Goal: Information Seeking & Learning: Find contact information

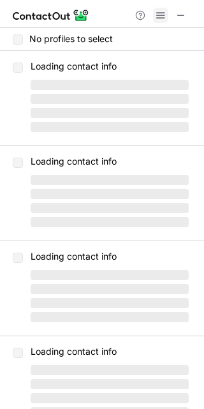
click at [163, 14] on span at bounding box center [161, 15] width 10 height 10
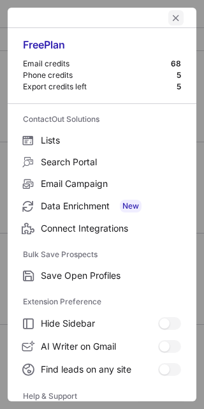
click at [171, 13] on span "left-button" at bounding box center [176, 18] width 10 height 10
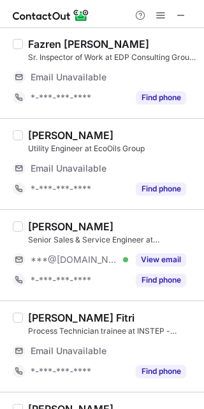
scroll to position [2024, 0]
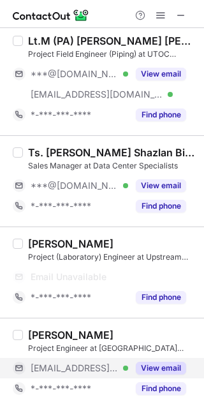
click at [177, 371] on button "View email" at bounding box center [161, 368] width 50 height 13
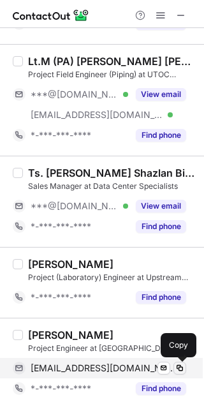
click at [181, 367] on span at bounding box center [180, 368] width 10 height 10
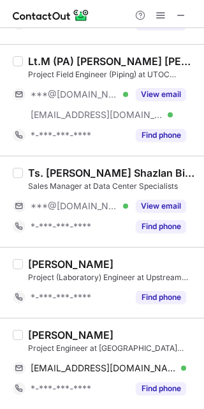
click at [43, 335] on div "[PERSON_NAME]" at bounding box center [70, 334] width 85 height 13
copy div "Fatinah"
click at [112, 262] on div "[PERSON_NAME]" at bounding box center [112, 264] width 168 height 13
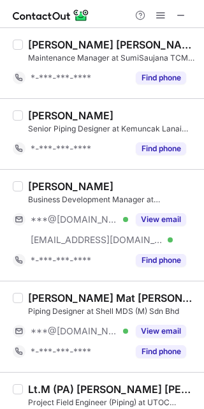
scroll to position [1513, 0]
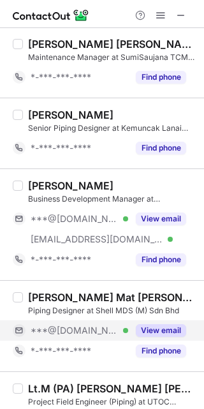
click at [158, 337] on div "View email" at bounding box center [157, 330] width 58 height 20
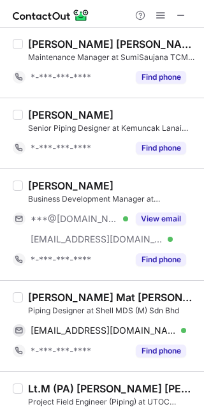
click at [188, 329] on div "[PERSON_NAME] Mat [PERSON_NAME] Piping Designer at Shell MDS (M) Sdn Bhd [EMAIL…" at bounding box center [102, 325] width 204 height 91
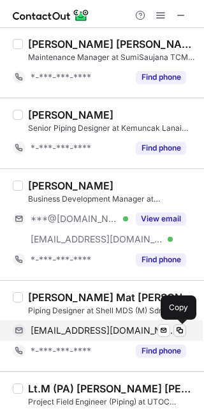
click at [181, 331] on span at bounding box center [180, 330] width 10 height 10
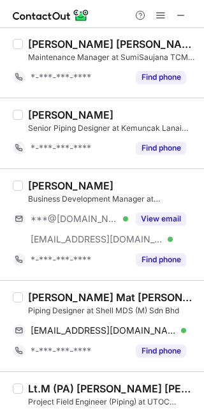
click at [46, 302] on div "[PERSON_NAME] Mat [PERSON_NAME]" at bounding box center [112, 297] width 168 height 13
copy div "[PERSON_NAME]"
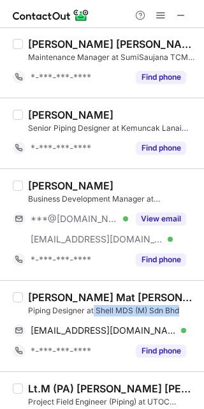
drag, startPoint x: 182, startPoint y: 305, endPoint x: 94, endPoint y: 310, distance: 87.5
click at [94, 310] on div "Piping Designer at Shell MDS (M) Sdn Bhd" at bounding box center [112, 310] width 168 height 11
copy div "Shell MDS (M) Sdn Bhd"
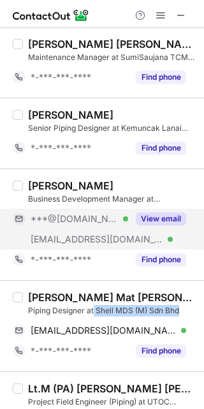
click at [184, 219] on button "View email" at bounding box center [161, 218] width 50 height 13
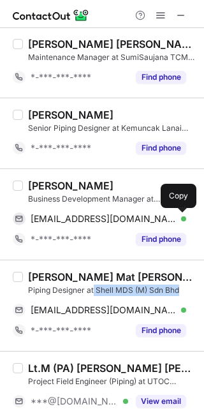
click at [184, 219] on span at bounding box center [180, 219] width 10 height 10
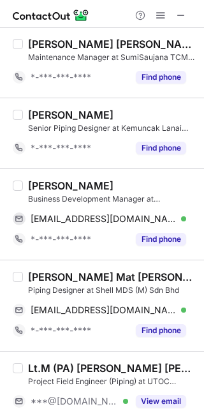
click at [40, 181] on div "[PERSON_NAME]" at bounding box center [70, 185] width 85 height 13
copy div "Akmal"
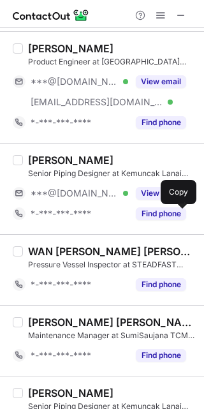
scroll to position [1234, 0]
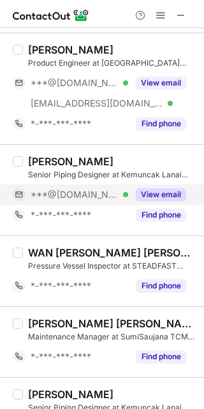
click at [168, 196] on button "View email" at bounding box center [161, 194] width 50 height 13
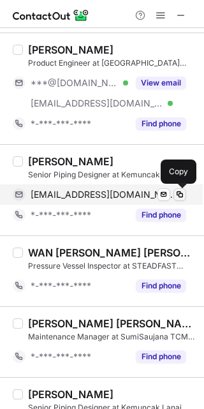
click at [185, 192] on button at bounding box center [179, 194] width 13 height 13
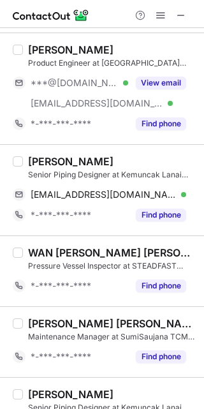
click at [44, 159] on div "[PERSON_NAME]" at bounding box center [70, 161] width 85 height 13
copy div "[PERSON_NAME]"
click at [98, 149] on div "[PERSON_NAME] Senior Piping Designer at Kemuncak Lanai Sdn Bhd [EMAIL_ADDRESS][…" at bounding box center [102, 189] width 204 height 91
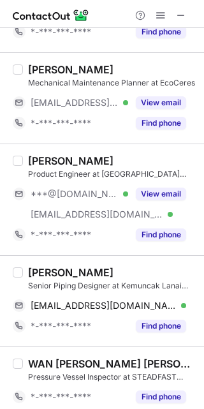
scroll to position [1115, 0]
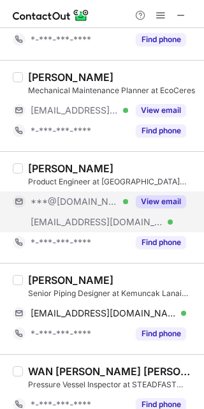
click at [170, 203] on button "View email" at bounding box center [161, 201] width 50 height 13
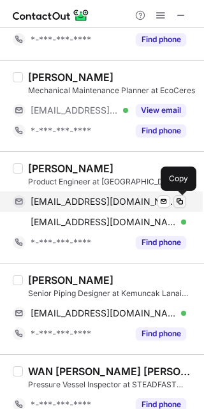
click at [179, 202] on span at bounding box center [180, 201] width 10 height 10
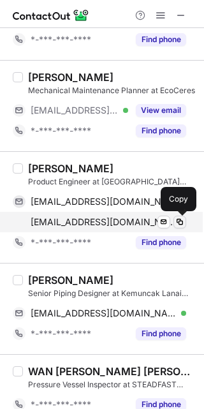
click at [175, 223] on span at bounding box center [180, 222] width 10 height 10
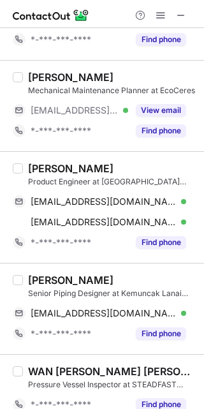
click at [39, 172] on div "[PERSON_NAME]" at bounding box center [70, 168] width 85 height 13
copy div "[PERSON_NAME]"
drag, startPoint x: 159, startPoint y: 181, endPoint x: 101, endPoint y: 179, distance: 58.7
click at [101, 179] on div "Product Engineer at [GEOGRAPHIC_DATA] [GEOGRAPHIC_DATA]" at bounding box center [112, 181] width 168 height 11
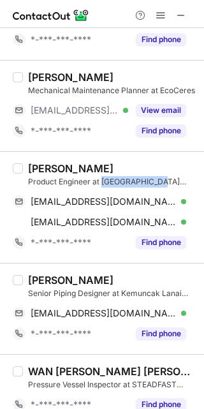
copy div "Chery [GEOGRAPHIC_DATA]"
click at [125, 152] on div "[PERSON_NAME] Product Engineer at [GEOGRAPHIC_DATA] [GEOGRAPHIC_DATA] [EMAIL_AD…" at bounding box center [102, 207] width 204 height 112
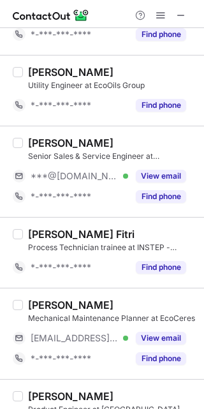
scroll to position [879, 0]
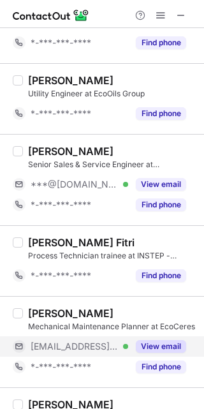
click at [155, 349] on button "View email" at bounding box center [161, 346] width 50 height 13
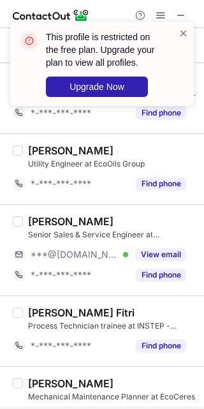
scroll to position [806, 0]
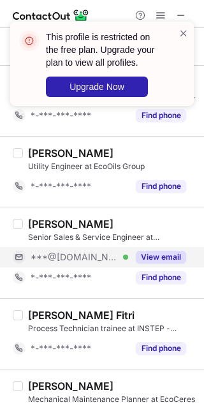
click at [156, 251] on button "View email" at bounding box center [161, 257] width 50 height 13
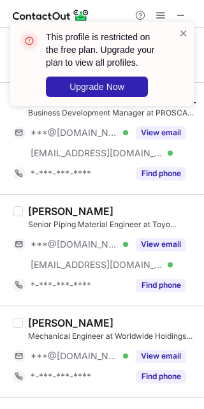
scroll to position [382, 0]
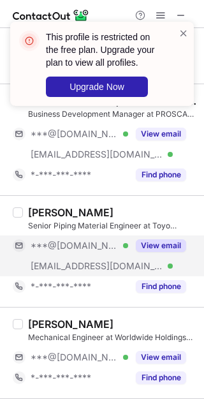
click at [156, 251] on button "View email" at bounding box center [161, 245] width 50 height 13
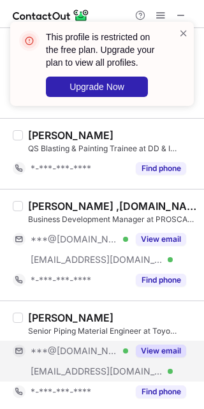
scroll to position [274, 0]
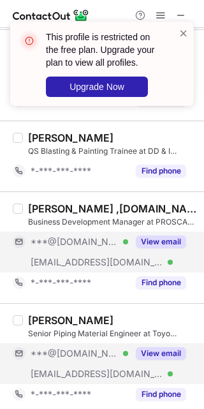
click at [166, 235] on button "View email" at bounding box center [161, 241] width 50 height 13
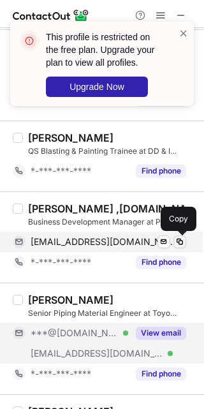
click at [175, 235] on button at bounding box center [179, 241] width 13 height 13
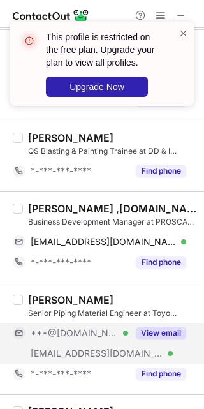
click at [54, 216] on div "Business Development Manager at PROSCAN Sdn Bhd" at bounding box center [112, 221] width 168 height 11
click at [56, 206] on div "[PERSON_NAME] ,[DOMAIN_NAME]™️, Fellow AAPM®️" at bounding box center [112, 208] width 168 height 13
click at [61, 206] on div "[PERSON_NAME] ,[DOMAIN_NAME]™️, Fellow AAPM®️" at bounding box center [112, 208] width 168 height 13
copy div "[DEMOGRAPHIC_DATA]"
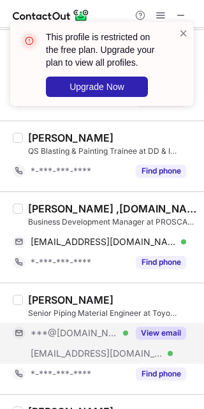
click at [114, 181] on div "[PERSON_NAME] QS Blasting & Painting Trainee at DD & I Engineering Sdn Bhd *-**…" at bounding box center [102, 156] width 204 height 71
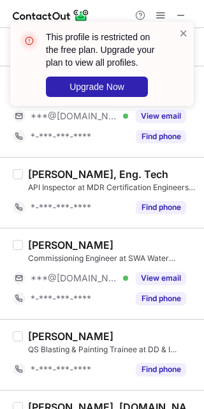
scroll to position [75, 0]
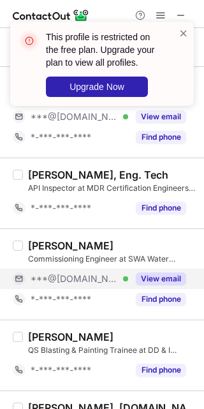
click at [168, 284] on button "View email" at bounding box center [161, 278] width 50 height 13
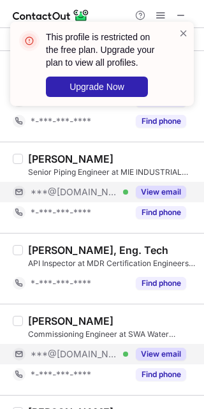
click at [165, 186] on button "View email" at bounding box center [161, 192] width 50 height 13
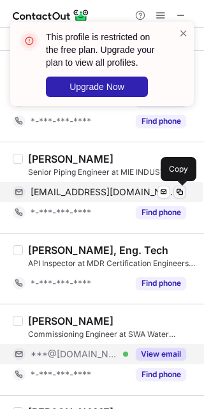
click at [179, 192] on span at bounding box center [180, 192] width 10 height 10
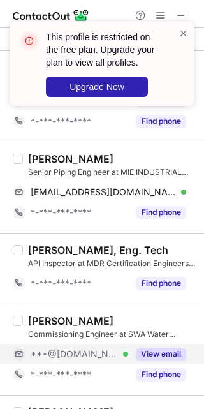
click at [35, 159] on div "[PERSON_NAME]" at bounding box center [70, 158] width 85 height 13
click at [41, 159] on div "[PERSON_NAME]" at bounding box center [70, 158] width 85 height 13
copy div "andi"
click at [115, 151] on div "[PERSON_NAME] Senior Piping Engineer at MIE INDUSTRIAL SDN BHD [EMAIL_ADDRESS][…" at bounding box center [102, 187] width 204 height 91
click at [182, 28] on span at bounding box center [184, 33] width 10 height 13
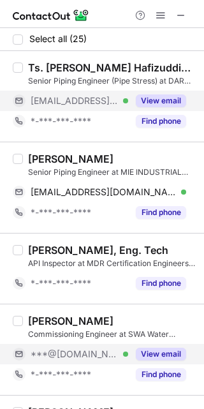
click at [152, 96] on button "View email" at bounding box center [161, 100] width 50 height 13
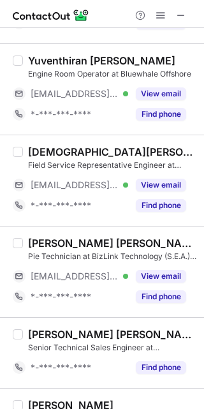
scroll to position [1779, 0]
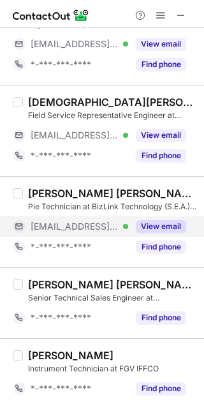
click at [172, 225] on button "View email" at bounding box center [161, 226] width 50 height 13
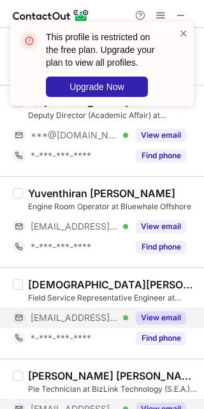
scroll to position [1589, 0]
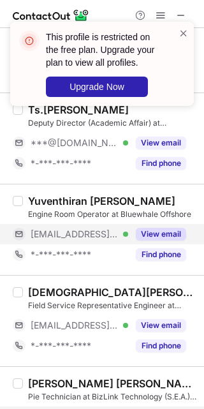
click at [164, 237] on button "View email" at bounding box center [161, 234] width 50 height 13
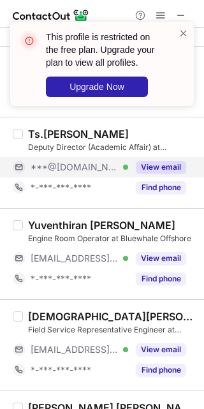
click at [144, 162] on button "View email" at bounding box center [161, 167] width 50 height 13
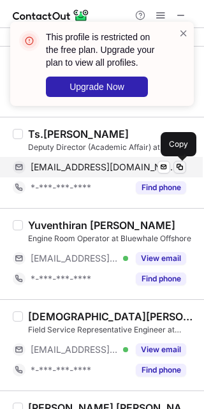
click at [182, 167] on span at bounding box center [180, 167] width 10 height 10
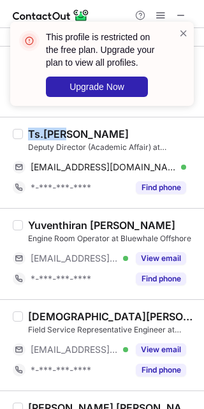
drag, startPoint x: 70, startPoint y: 131, endPoint x: 41, endPoint y: 129, distance: 29.4
click at [41, 129] on div "Ts.[PERSON_NAME]" at bounding box center [78, 134] width 101 height 13
copy div ".[PERSON_NAME]"
click at [76, 136] on div "Ts.[PERSON_NAME]" at bounding box center [78, 134] width 101 height 13
drag, startPoint x: 71, startPoint y: 136, endPoint x: 27, endPoint y: 135, distance: 44.0
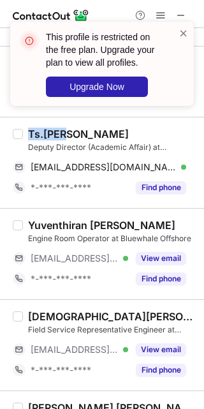
click at [27, 135] on div "Ts.[PERSON_NAME] Deputy Director (Academic Affair) at Institut Kemahiran [PERSO…" at bounding box center [109, 163] width 173 height 70
click at [110, 210] on div "Yuventhiran [PERSON_NAME] Engine Room Operator at Bluewhale Offshore [EMAIL_ADD…" at bounding box center [102, 253] width 204 height 91
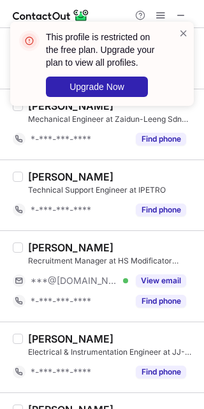
scroll to position [1216, 0]
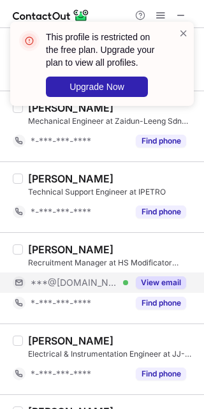
click at [164, 289] on div "View email" at bounding box center [157, 282] width 58 height 20
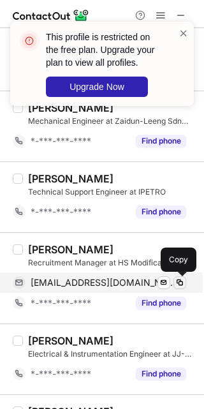
click at [184, 280] on span at bounding box center [180, 282] width 10 height 10
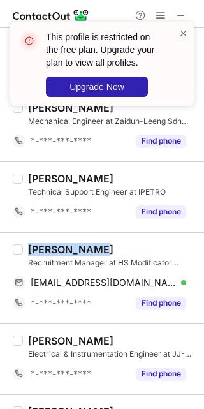
drag, startPoint x: 90, startPoint y: 246, endPoint x: 17, endPoint y: 243, distance: 73.4
click at [17, 243] on div "[PERSON_NAME] Samijan Recruitment Manager at HS Modificator Enterprise [EMAIL_A…" at bounding box center [102, 277] width 204 height 91
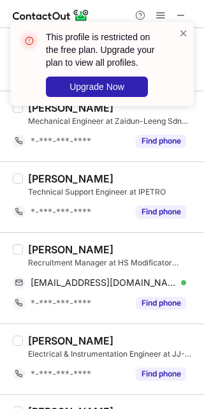
click at [142, 238] on div "[PERSON_NAME] Samijan Recruitment Manager at HS Modificator Enterprise [EMAIL_A…" at bounding box center [102, 277] width 204 height 91
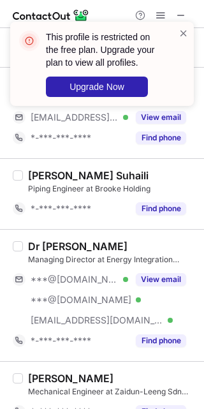
scroll to position [941, 0]
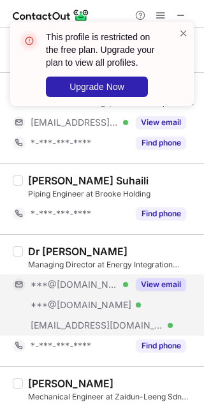
click at [174, 281] on button "View email" at bounding box center [161, 284] width 50 height 13
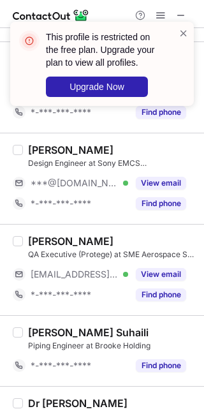
scroll to position [776, 0]
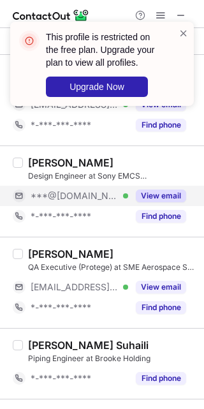
click at [149, 202] on div "View email" at bounding box center [157, 196] width 58 height 20
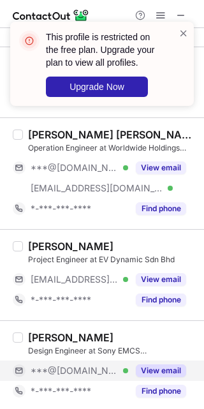
scroll to position [600, 0]
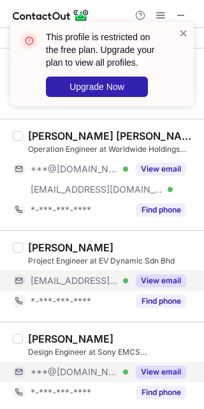
click at [160, 288] on div "View email" at bounding box center [157, 280] width 58 height 20
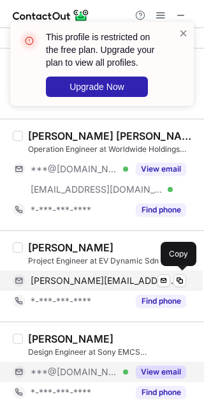
click at [181, 287] on div "[PERSON_NAME][EMAIL_ADDRESS][DOMAIN_NAME] Verified Send email Copy" at bounding box center [99, 280] width 173 height 20
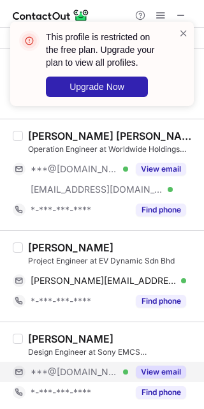
click at [61, 244] on div "[PERSON_NAME]" at bounding box center [70, 247] width 85 height 13
click at [66, 243] on div "[PERSON_NAME]" at bounding box center [70, 247] width 85 height 13
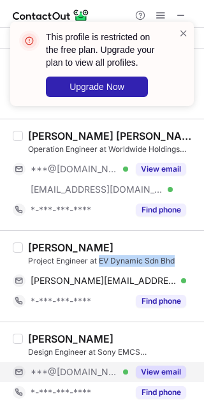
drag, startPoint x: 184, startPoint y: 262, endPoint x: 102, endPoint y: 254, distance: 82.6
click at [102, 255] on div "Project Engineer at EV Dynamic Sdn Bhd" at bounding box center [112, 260] width 168 height 11
click at [150, 258] on div "Project Engineer at EV Dynamic Sdn Bhd" at bounding box center [112, 260] width 168 height 11
drag, startPoint x: 174, startPoint y: 258, endPoint x: 100, endPoint y: 258, distance: 74.0
click at [100, 258] on div "Project Engineer at EV Dynamic Sdn Bhd" at bounding box center [112, 260] width 168 height 11
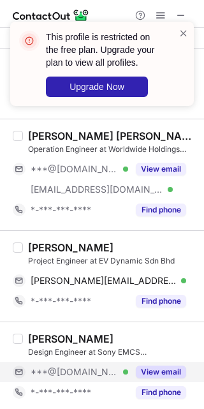
click at [126, 227] on div "[PERSON_NAME] [PERSON_NAME] Operation Engineer at Worldwide Holdings Berhad ***…" at bounding box center [102, 175] width 204 height 112
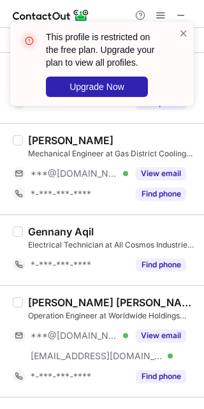
scroll to position [432, 0]
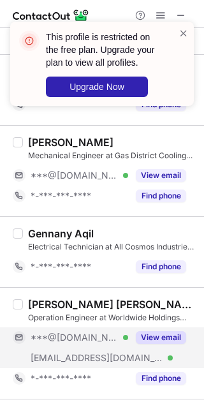
click at [166, 348] on div "***@[DOMAIN_NAME] Verified [EMAIL_ADDRESS][DOMAIN_NAME] Verified View email" at bounding box center [105, 347] width 184 height 41
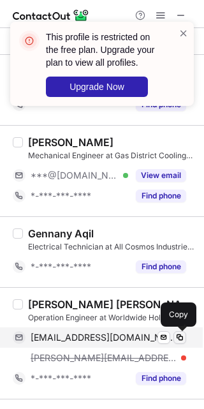
click at [177, 339] on span at bounding box center [180, 337] width 10 height 10
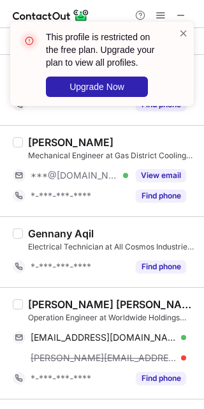
drag, startPoint x: 41, startPoint y: 308, endPoint x: 57, endPoint y: 301, distance: 17.4
click at [57, 301] on div "[PERSON_NAME] [PERSON_NAME]" at bounding box center [112, 304] width 168 height 13
click at [38, 303] on div "[PERSON_NAME] [PERSON_NAME]" at bounding box center [112, 304] width 168 height 13
click at [43, 303] on div "[PERSON_NAME] [PERSON_NAME]" at bounding box center [112, 304] width 168 height 13
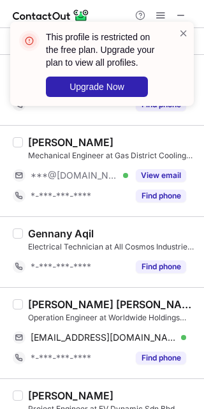
click at [151, 221] on div "Gennany Aqil Electrical Technician at All Cosmos Industries Sdn Bhd *-***-***-*…" at bounding box center [102, 251] width 204 height 71
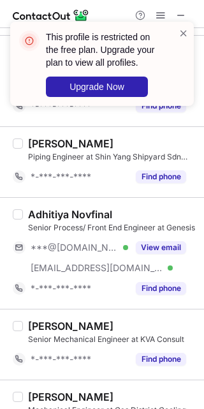
scroll to position [252, 0]
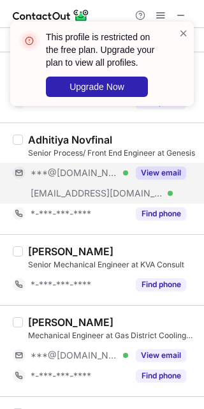
click at [140, 182] on div "View email" at bounding box center [157, 173] width 58 height 20
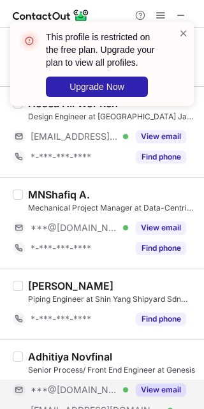
scroll to position [0, 0]
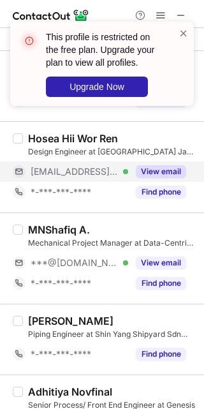
click at [170, 175] on button "View email" at bounding box center [161, 171] width 50 height 13
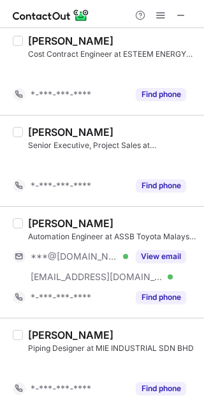
scroll to position [1697, 0]
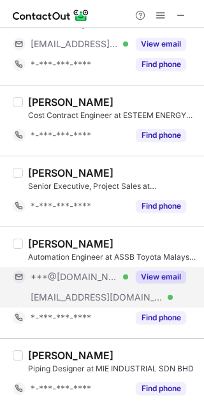
click at [154, 274] on button "View email" at bounding box center [161, 276] width 50 height 13
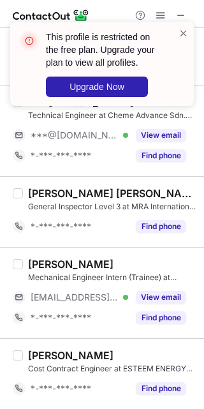
scroll to position [1443, 0]
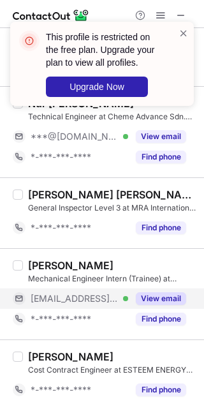
click at [159, 299] on button "View email" at bounding box center [161, 298] width 50 height 13
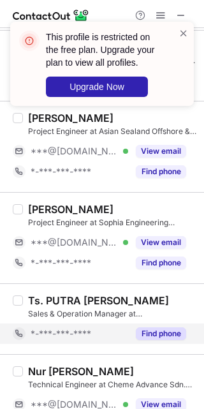
scroll to position [1165, 0]
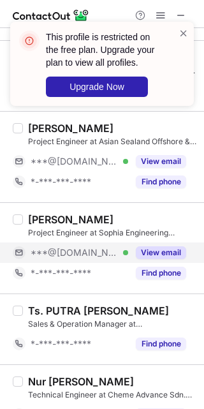
click at [181, 257] on button "View email" at bounding box center [161, 252] width 50 height 13
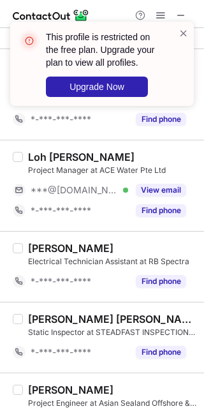
scroll to position [903, 0]
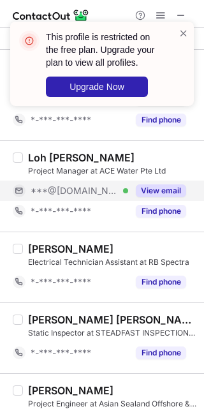
click at [164, 191] on button "View email" at bounding box center [161, 190] width 50 height 13
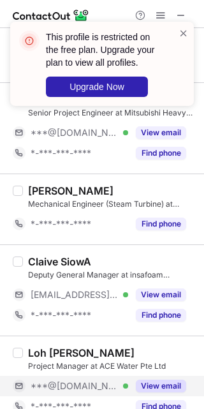
scroll to position [705, 0]
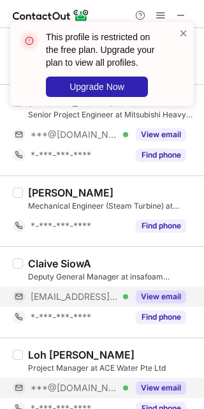
click at [151, 299] on button "View email" at bounding box center [161, 296] width 50 height 13
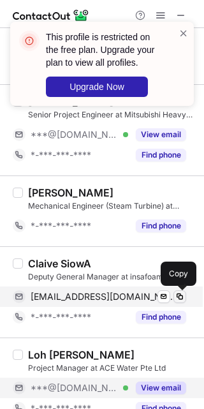
click at [177, 295] on span at bounding box center [180, 296] width 10 height 10
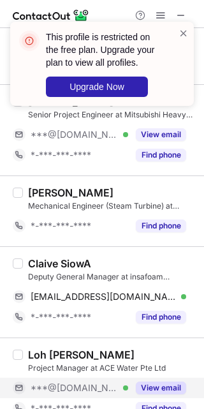
click at [33, 260] on div "Claive SiowA" at bounding box center [59, 263] width 63 height 13
drag, startPoint x: 33, startPoint y: 260, endPoint x: 48, endPoint y: 257, distance: 15.5
click at [48, 257] on div "Claive SiowA" at bounding box center [59, 263] width 63 height 13
click at [84, 255] on div "[PERSON_NAME] Deputy General Manager at insafoam insulation sdn bhd [EMAIL_ADDR…" at bounding box center [102, 291] width 204 height 91
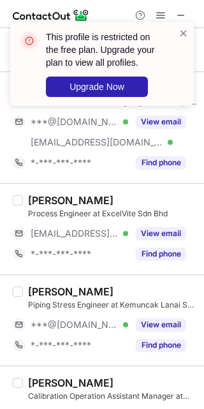
scroll to position [46, 0]
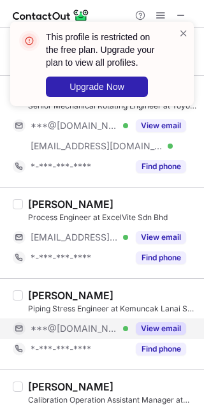
click at [172, 327] on button "View email" at bounding box center [161, 328] width 50 height 13
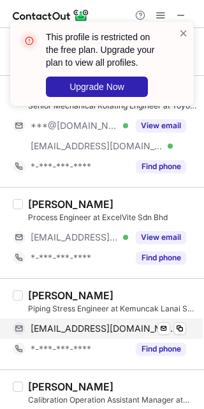
drag, startPoint x: 177, startPoint y: 325, endPoint x: 194, endPoint y: 323, distance: 16.8
click at [186, 323] on div "[EMAIL_ADDRESS][DOMAIN_NAME] Verified Send email Copy" at bounding box center [99, 328] width 173 height 20
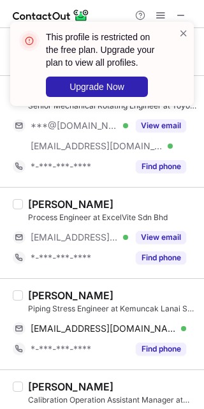
click at [65, 298] on div "[PERSON_NAME]" at bounding box center [70, 295] width 85 height 13
click at [129, 198] on div "[PERSON_NAME]" at bounding box center [112, 204] width 168 height 13
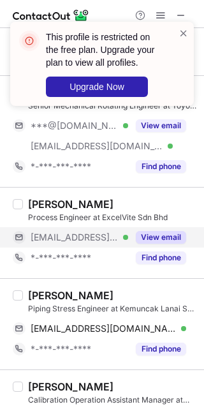
click at [142, 227] on div "View email" at bounding box center [157, 237] width 58 height 20
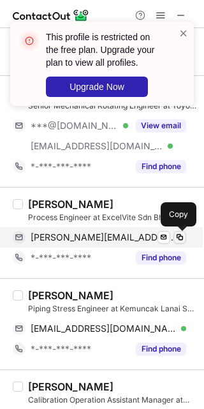
click at [182, 235] on span at bounding box center [180, 237] width 10 height 10
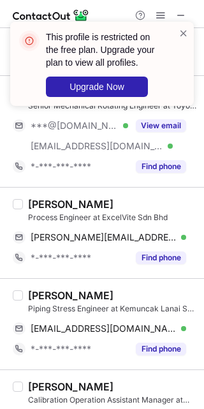
click at [52, 202] on div "[PERSON_NAME]" at bounding box center [70, 204] width 85 height 13
drag, startPoint x: 174, startPoint y: 218, endPoint x: 107, endPoint y: 217, distance: 67.0
click at [107, 217] on div "Process Engineer at ExcelVite Sdn Bhd" at bounding box center [112, 217] width 168 height 11
click at [169, 209] on div "[PERSON_NAME]" at bounding box center [112, 204] width 168 height 13
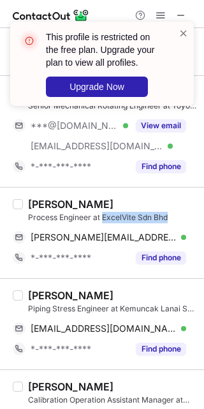
drag, startPoint x: 174, startPoint y: 216, endPoint x: 103, endPoint y: 216, distance: 71.4
click at [103, 216] on div "Process Engineer at ExcelVite Sdn Bhd" at bounding box center [112, 217] width 168 height 11
drag, startPoint x: 118, startPoint y: 203, endPoint x: 129, endPoint y: 199, distance: 11.5
click at [129, 199] on div "[PERSON_NAME]" at bounding box center [112, 204] width 168 height 13
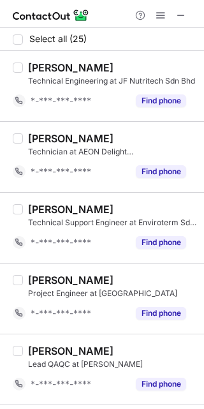
scroll to position [1554, 0]
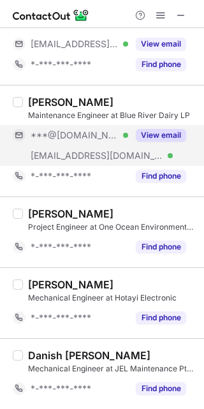
click at [161, 136] on button "View email" at bounding box center [161, 135] width 50 height 13
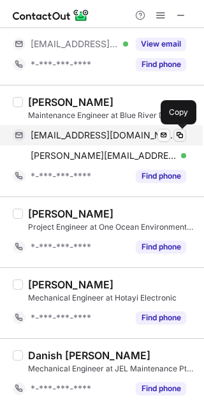
click at [186, 138] on button at bounding box center [179, 135] width 13 height 13
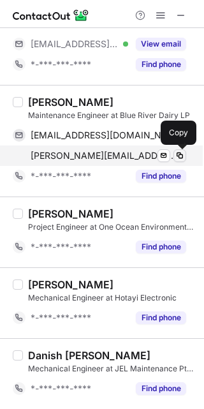
click at [177, 153] on span at bounding box center [180, 156] width 10 height 10
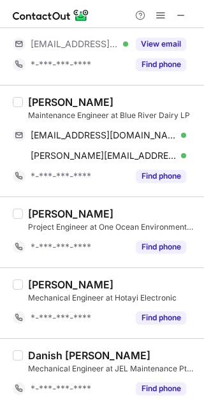
click at [41, 100] on div "[PERSON_NAME]" at bounding box center [70, 102] width 85 height 13
click at [152, 98] on div "[PERSON_NAME]" at bounding box center [112, 102] width 168 height 13
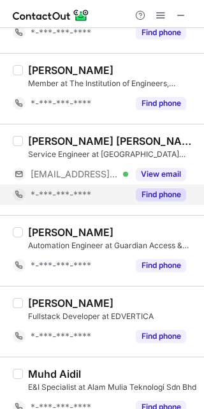
scroll to position [887, 0]
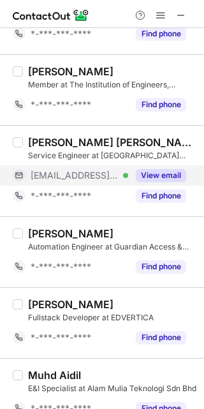
drag, startPoint x: 144, startPoint y: 179, endPoint x: 156, endPoint y: 176, distance: 13.0
click at [156, 176] on button "View email" at bounding box center [161, 175] width 50 height 13
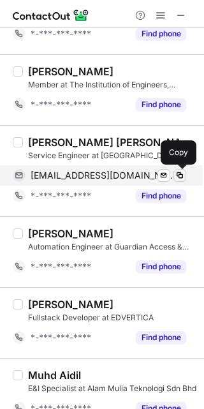
click at [183, 170] on span at bounding box center [180, 175] width 10 height 10
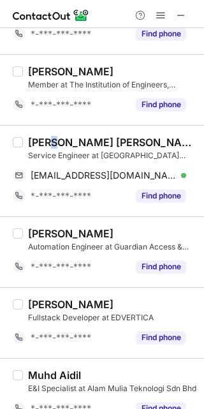
click at [71, 128] on div "[PERSON_NAME] [PERSON_NAME] Service Engineer at [GEOGRAPHIC_DATA] Bersama Tekni…" at bounding box center [102, 170] width 204 height 91
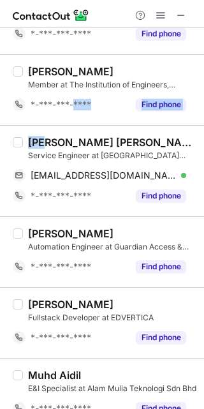
drag, startPoint x: 53, startPoint y: 135, endPoint x: 77, endPoint y: 120, distance: 27.8
click at [77, 120] on div "Select all (25) [PERSON_NAME] Technical Engineering at JF Nutritech Sdn Bhd *-*…" at bounding box center [102, 108] width 204 height 1935
click at [77, 120] on div "[PERSON_NAME] Member at The Institution of Engineers, [GEOGRAPHIC_DATA] (IEM) *…" at bounding box center [102, 89] width 204 height 71
click at [59, 142] on div "[PERSON_NAME] [PERSON_NAME]" at bounding box center [112, 142] width 168 height 13
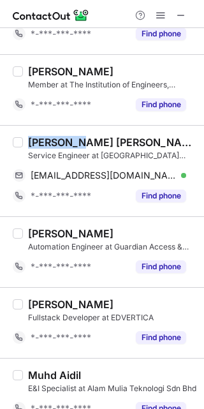
click at [59, 142] on div "[PERSON_NAME] [PERSON_NAME]" at bounding box center [112, 142] width 168 height 13
click at [114, 126] on div "[PERSON_NAME] [PERSON_NAME] Service Engineer at [GEOGRAPHIC_DATA] Bersama Tekni…" at bounding box center [102, 170] width 204 height 91
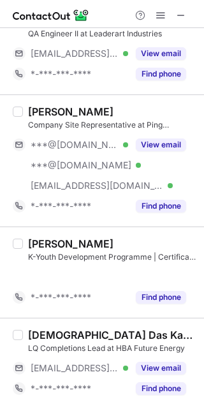
scroll to position [1779, 0]
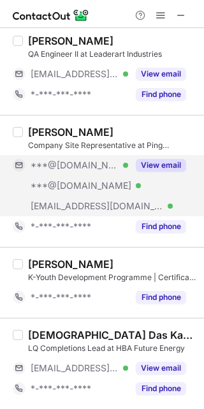
click at [160, 165] on button "View email" at bounding box center [161, 165] width 50 height 13
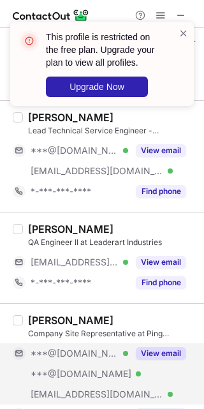
scroll to position [1589, 0]
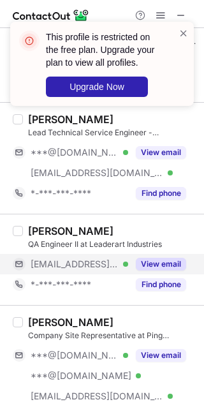
click at [166, 266] on button "View email" at bounding box center [161, 264] width 50 height 13
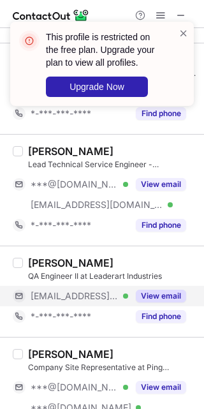
scroll to position [1556, 0]
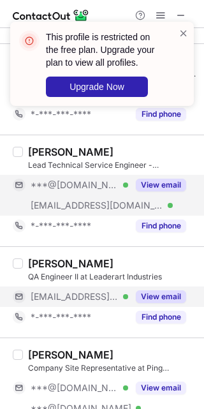
click at [166, 193] on div "View email" at bounding box center [157, 185] width 58 height 20
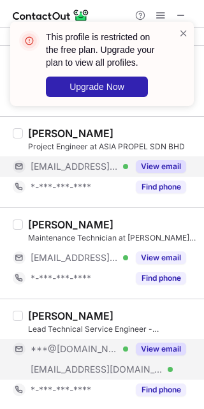
scroll to position [1392, 0]
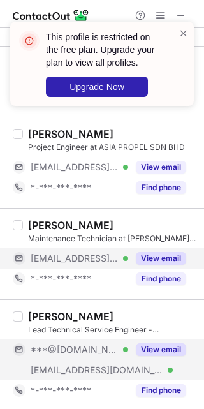
click at [151, 262] on button "View email" at bounding box center [161, 258] width 50 height 13
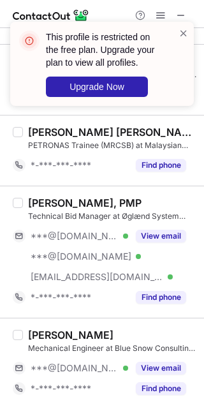
scroll to position [1026, 0]
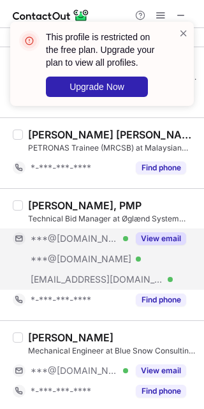
click at [166, 243] on button "View email" at bounding box center [161, 238] width 50 height 13
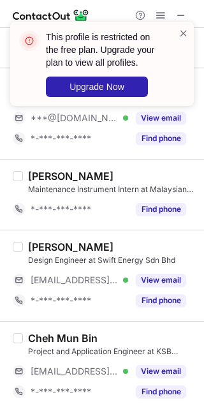
scroll to position [660, 0]
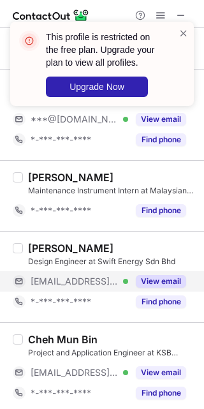
click at [159, 287] on button "View email" at bounding box center [161, 281] width 50 height 13
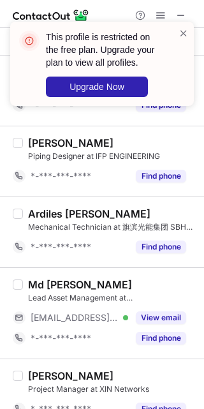
scroll to position [290, 0]
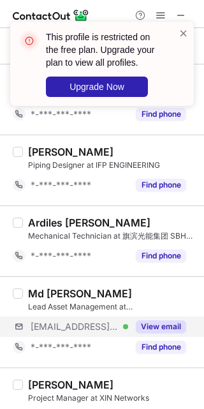
click at [193, 323] on div "[EMAIL_ADDRESS][DOMAIN_NAME] Verified View email" at bounding box center [105, 326] width 184 height 20
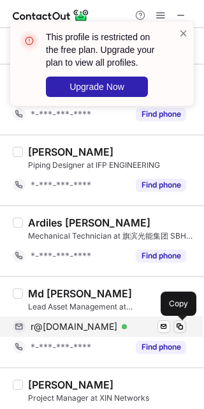
click at [185, 326] on button at bounding box center [179, 326] width 13 height 13
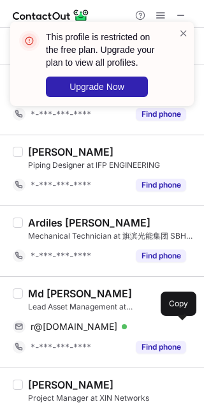
click at [35, 293] on div "Md [PERSON_NAME]" at bounding box center [80, 293] width 104 height 13
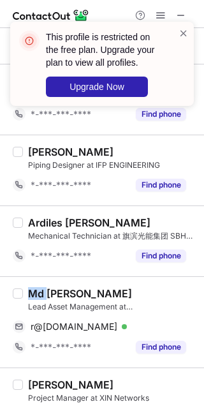
click at [35, 293] on div "Md [PERSON_NAME]" at bounding box center [80, 293] width 104 height 13
click at [186, 29] on span at bounding box center [184, 33] width 10 height 13
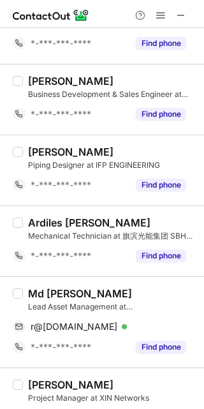
click at [181, 16] on span at bounding box center [181, 15] width 10 height 10
click at [184, 13] on span at bounding box center [181, 15] width 10 height 10
